Goal: Task Accomplishment & Management: Manage account settings

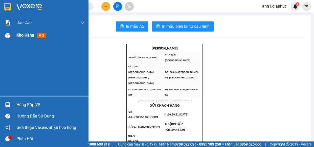
click at [19, 35] on span "Kho hàng" at bounding box center [25, 35] width 18 height 5
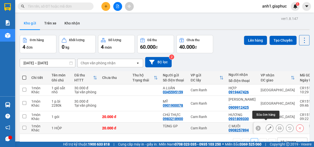
click at [268, 127] on icon at bounding box center [270, 129] width 4 height 4
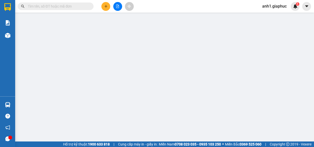
type input "TÙNG GP"
type input "0908257894"
type input "C MUỐI"
type input "20.000"
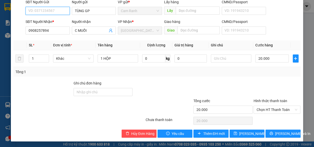
scroll to position [46, 0]
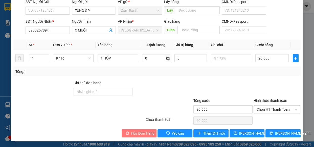
click at [140, 133] on span "Hủy Đơn Hàng" at bounding box center [142, 134] width 23 height 6
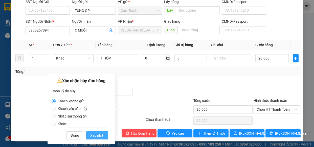
click at [101, 137] on span "Xác nhận" at bounding box center [97, 136] width 15 height 6
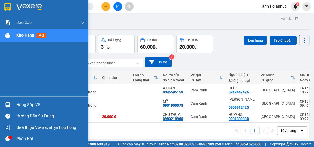
click at [21, 34] on span "Kho hàng" at bounding box center [25, 35] width 18 height 5
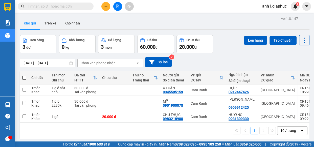
click at [67, 4] on input "text" at bounding box center [58, 7] width 60 height 6
type input "087"
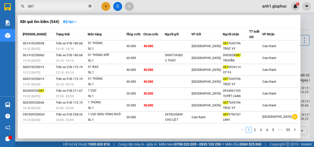
click at [89, 6] on icon "close-circle" at bounding box center [89, 6] width 3 height 3
type input "087"
click at [89, 7] on icon "close-circle" at bounding box center [89, 6] width 3 height 3
click at [61, 7] on input "087" at bounding box center [58, 7] width 60 height 6
type input "0"
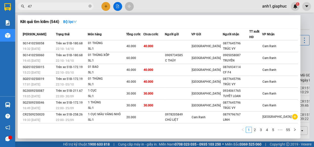
type input "475"
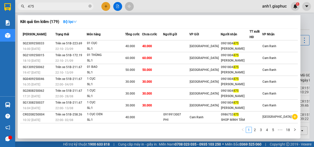
click at [90, 5] on icon "close-circle" at bounding box center [89, 6] width 3 height 3
